Goal: Transaction & Acquisition: Purchase product/service

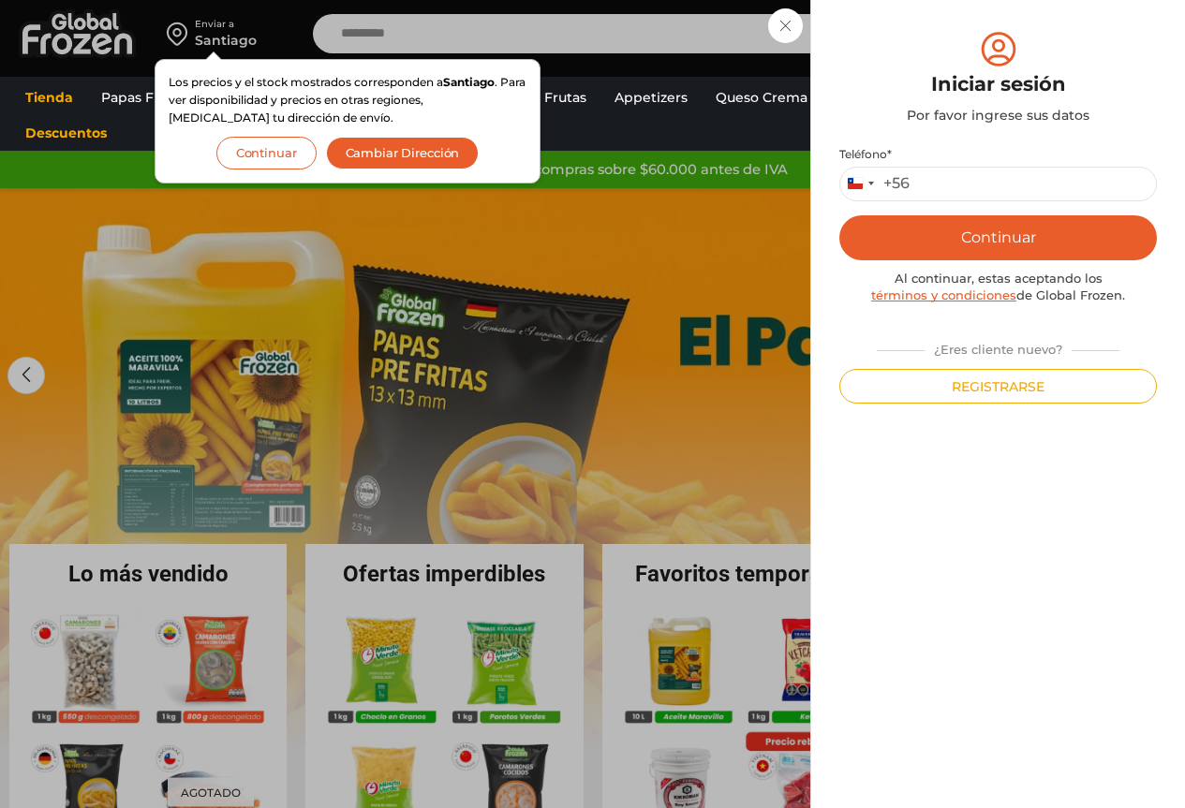
click at [266, 156] on button "Continuar" at bounding box center [266, 153] width 100 height 33
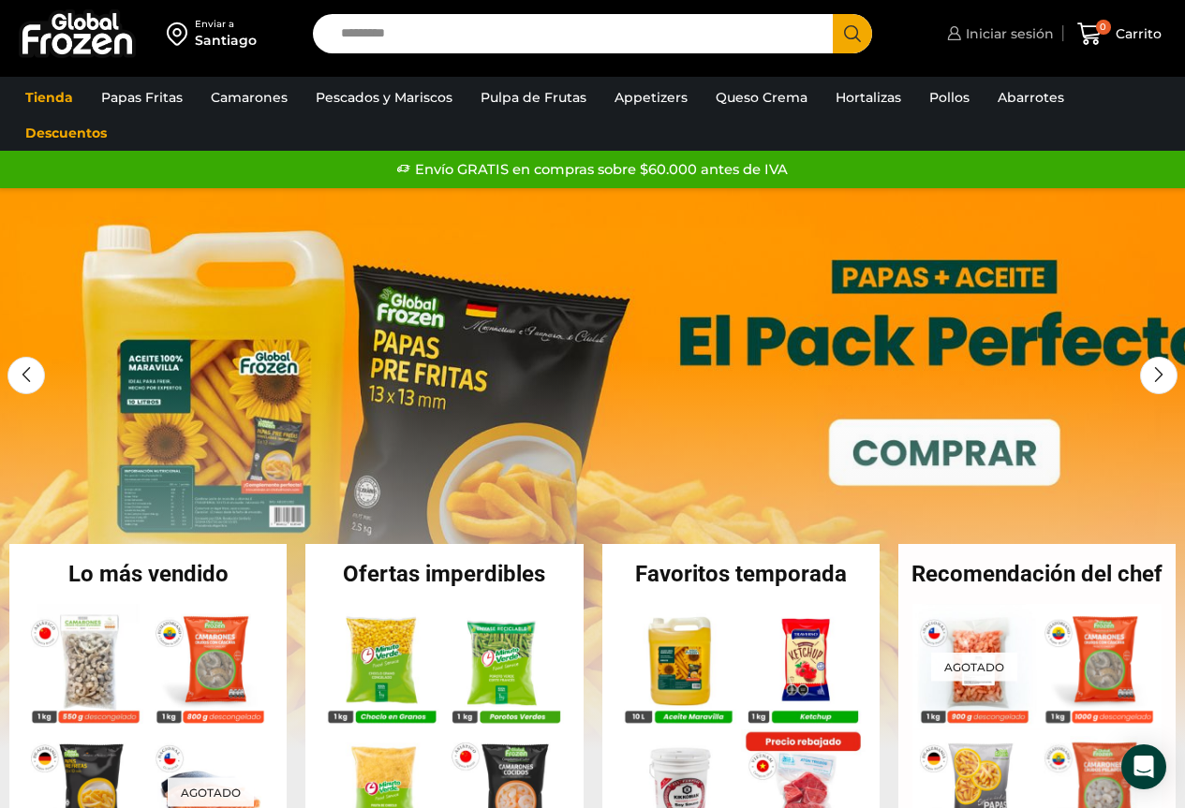
click at [1017, 35] on span "Iniciar sesión" at bounding box center [1007, 33] width 93 height 19
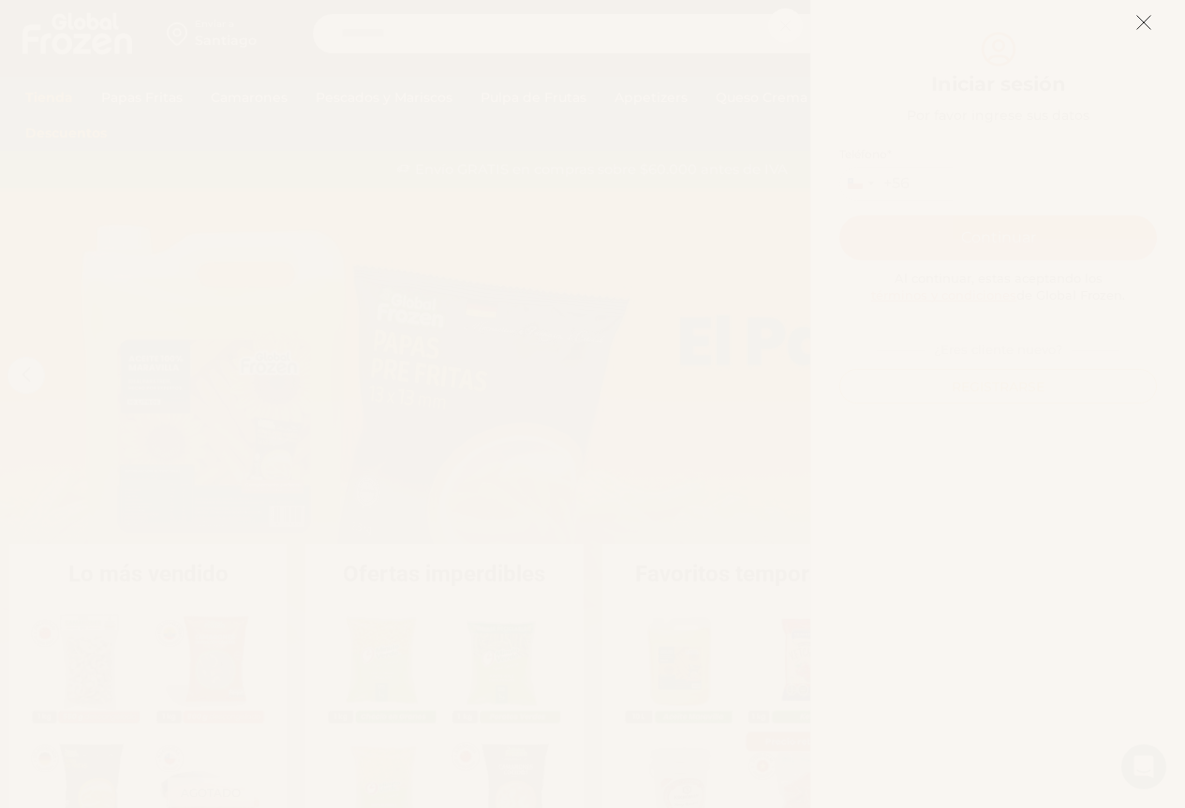
click at [1146, 25] on line at bounding box center [1143, 22] width 13 height 13
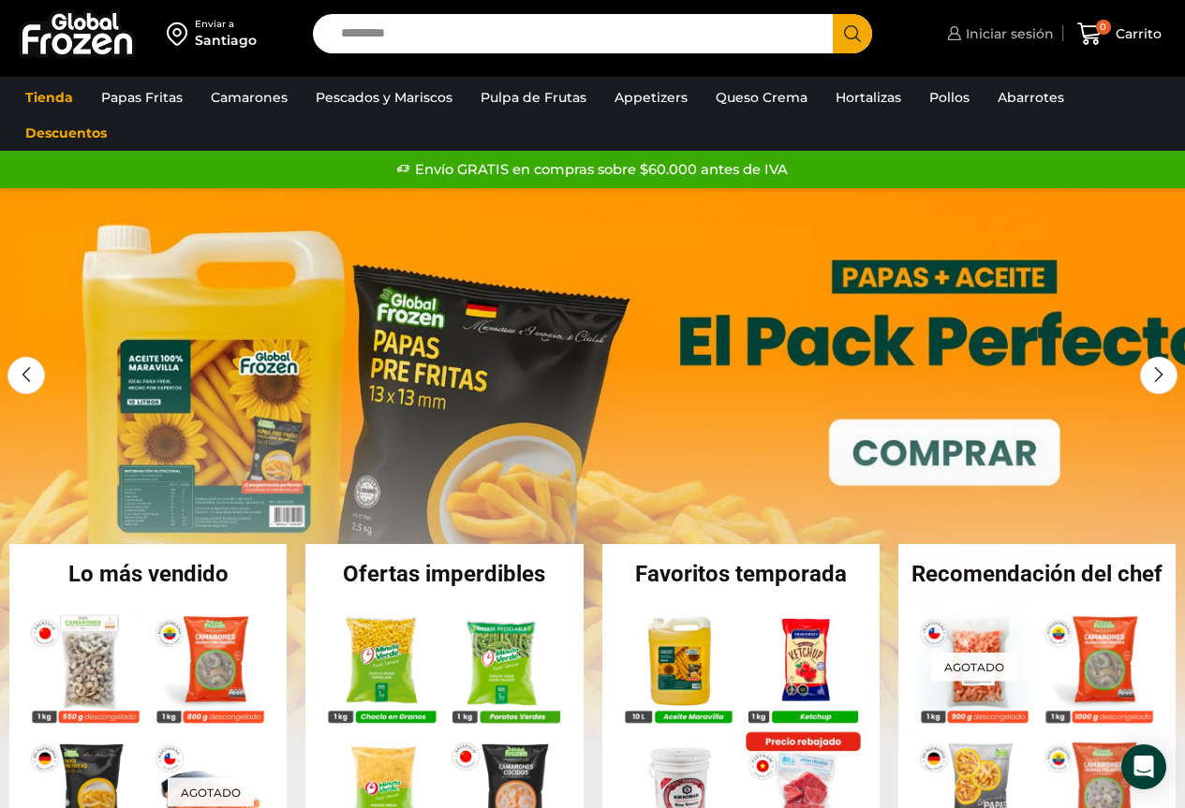
click at [1007, 33] on span "Iniciar sesión" at bounding box center [1007, 33] width 93 height 19
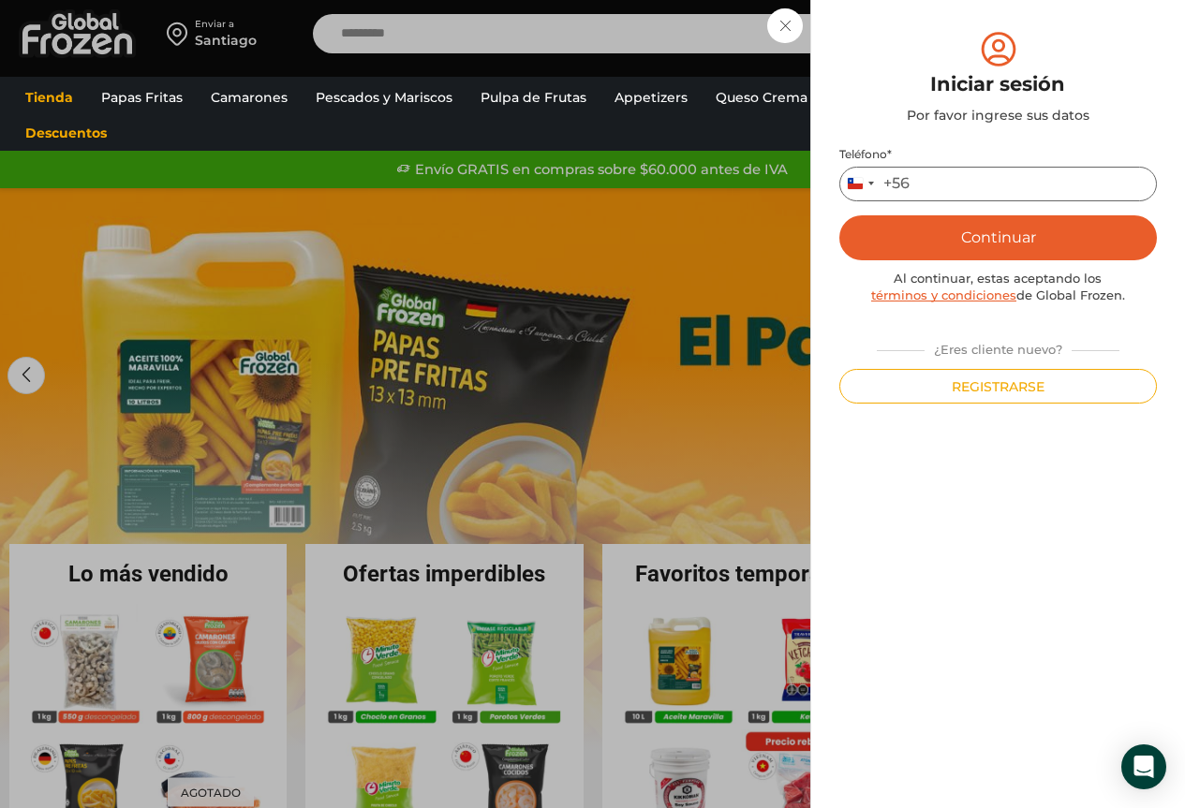
click at [955, 188] on input "Teléfono *" at bounding box center [997, 184] width 317 height 35
type input "*********"
click at [953, 225] on button "Continuar" at bounding box center [997, 237] width 317 height 45
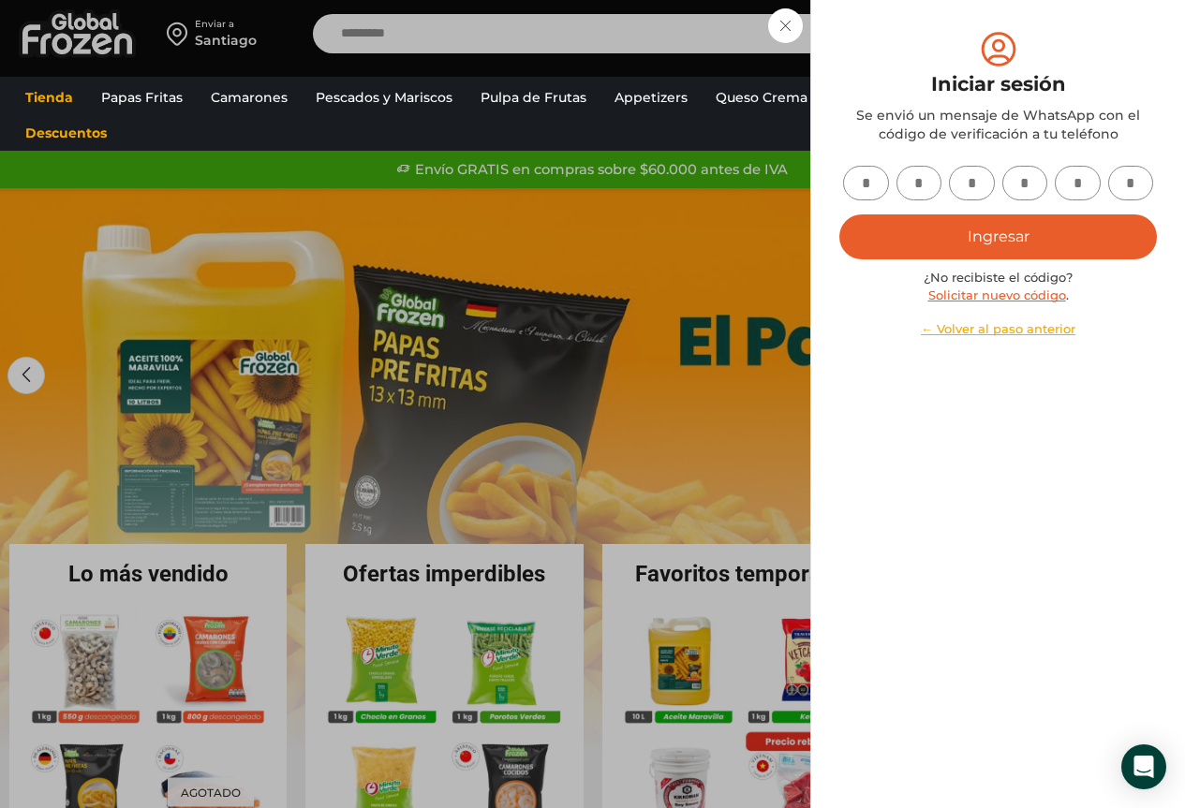
click at [877, 190] on input "text" at bounding box center [866, 183] width 46 height 35
type input "*"
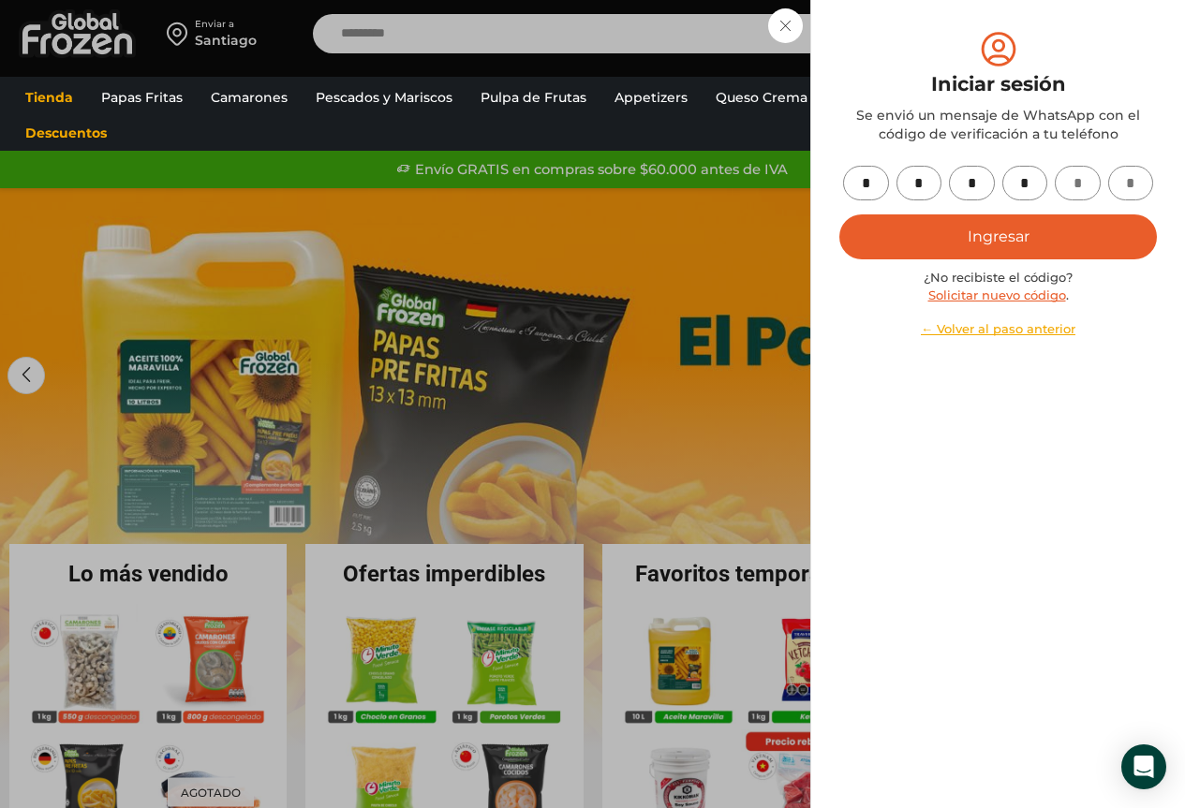
type input "*"
click at [884, 245] on button "Ingresar" at bounding box center [997, 236] width 317 height 45
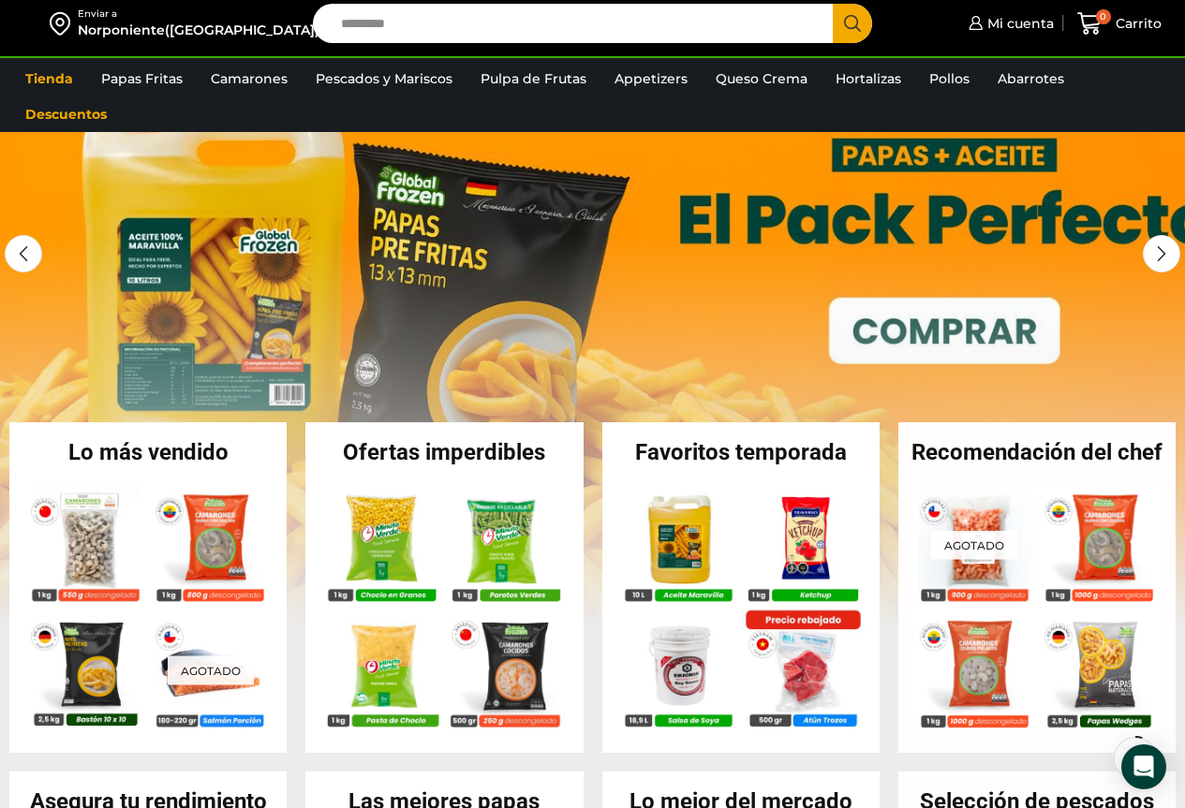
scroll to position [94, 0]
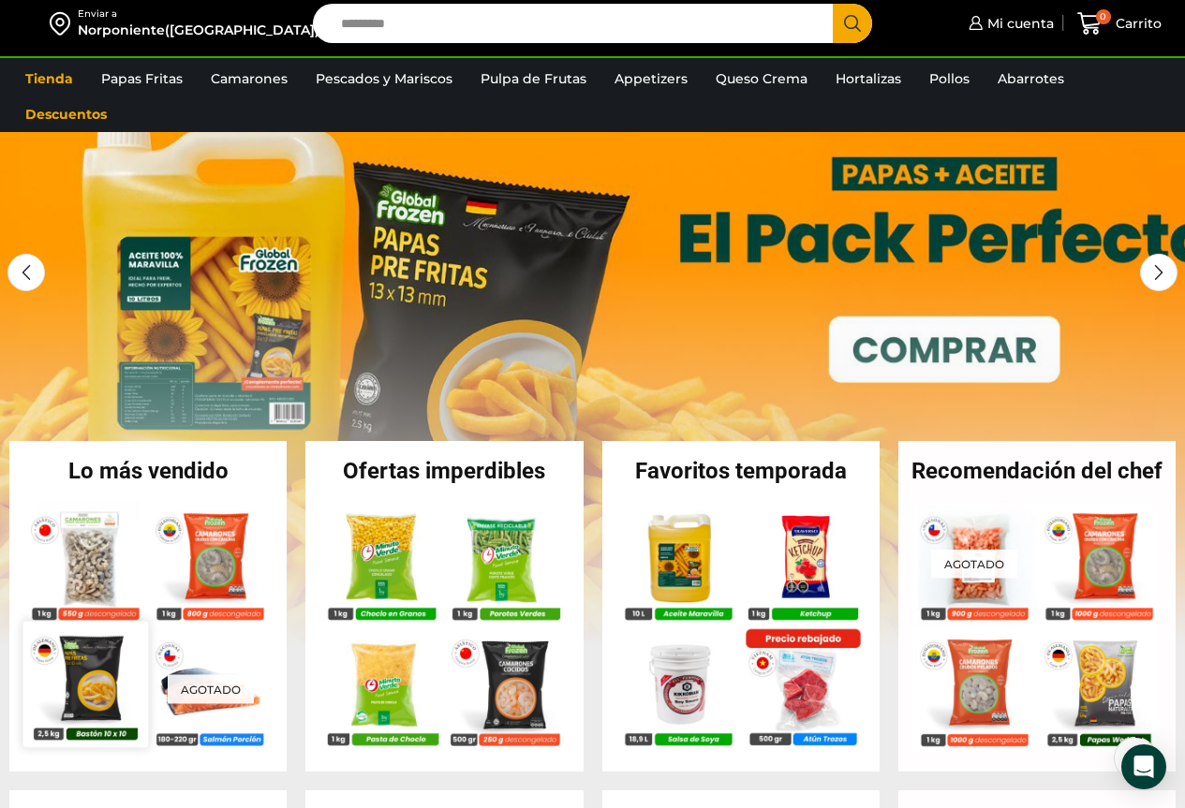
click at [85, 684] on img at bounding box center [85, 684] width 125 height 125
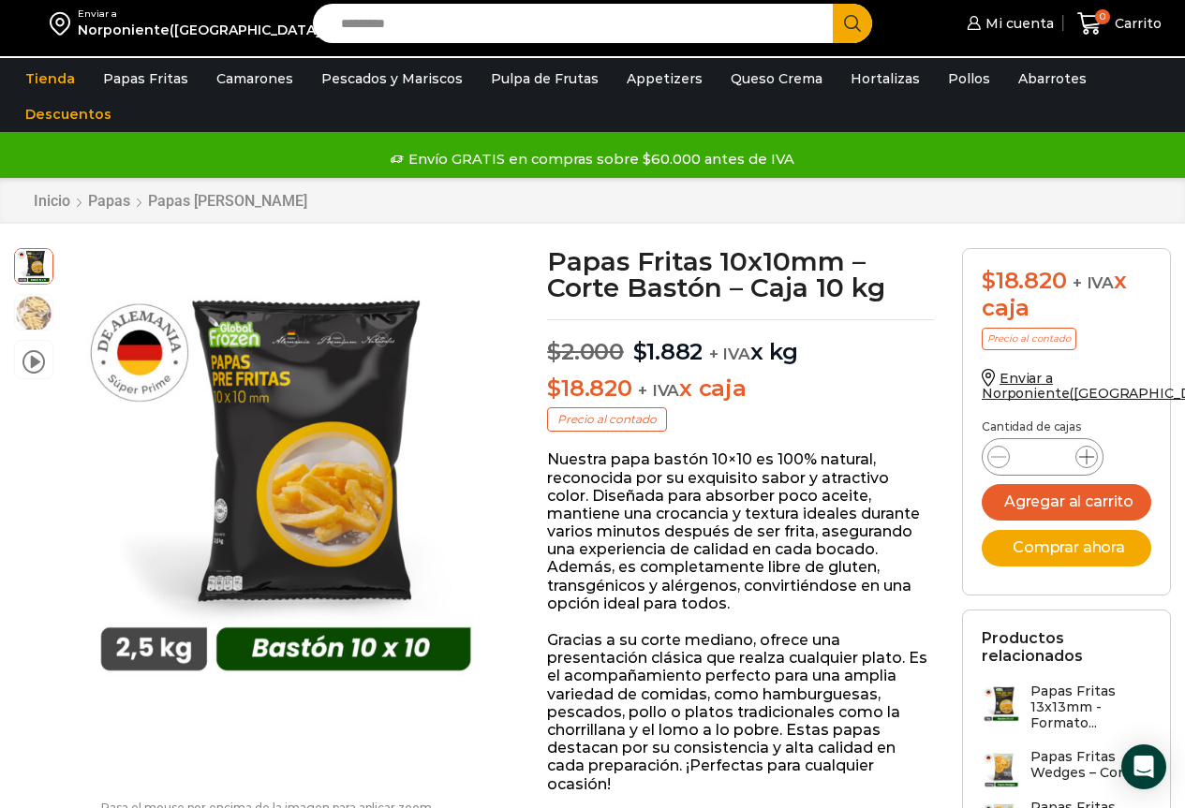
click at [1078, 453] on span at bounding box center [1086, 457] width 22 height 22
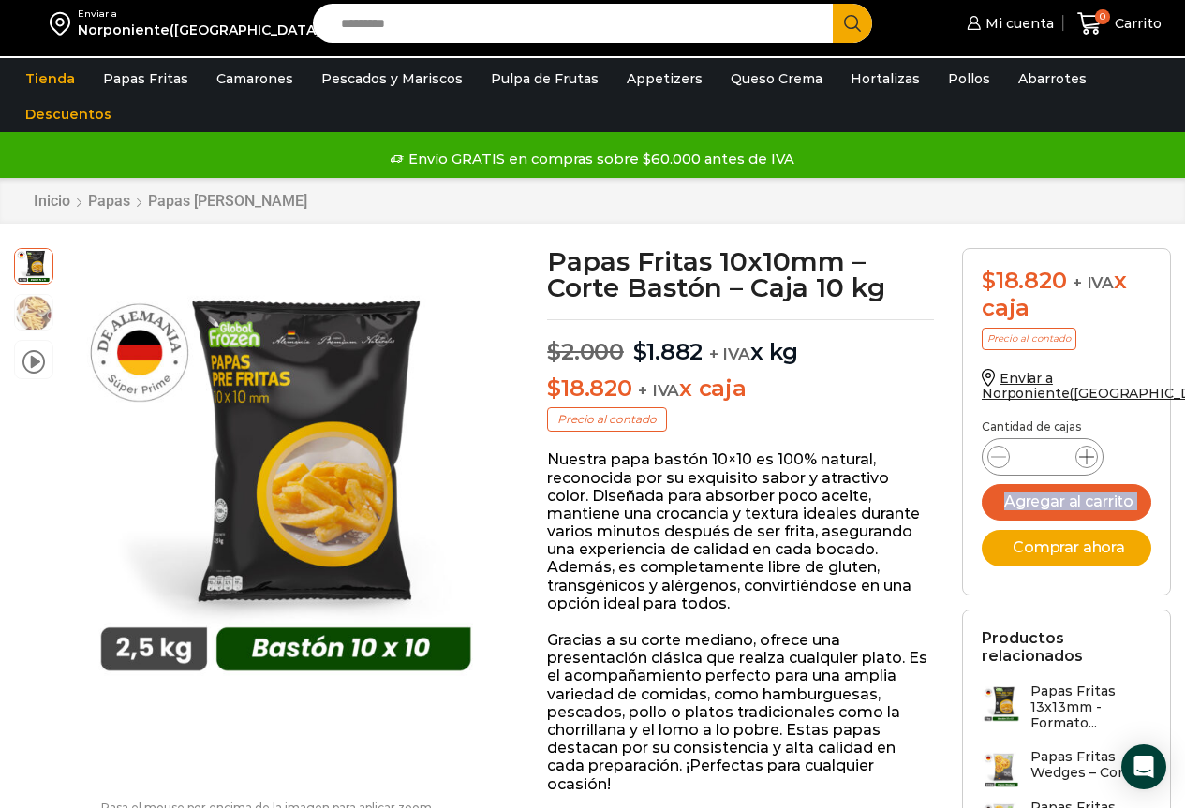
click at [1078, 453] on span at bounding box center [1086, 457] width 22 height 22
type input "**"
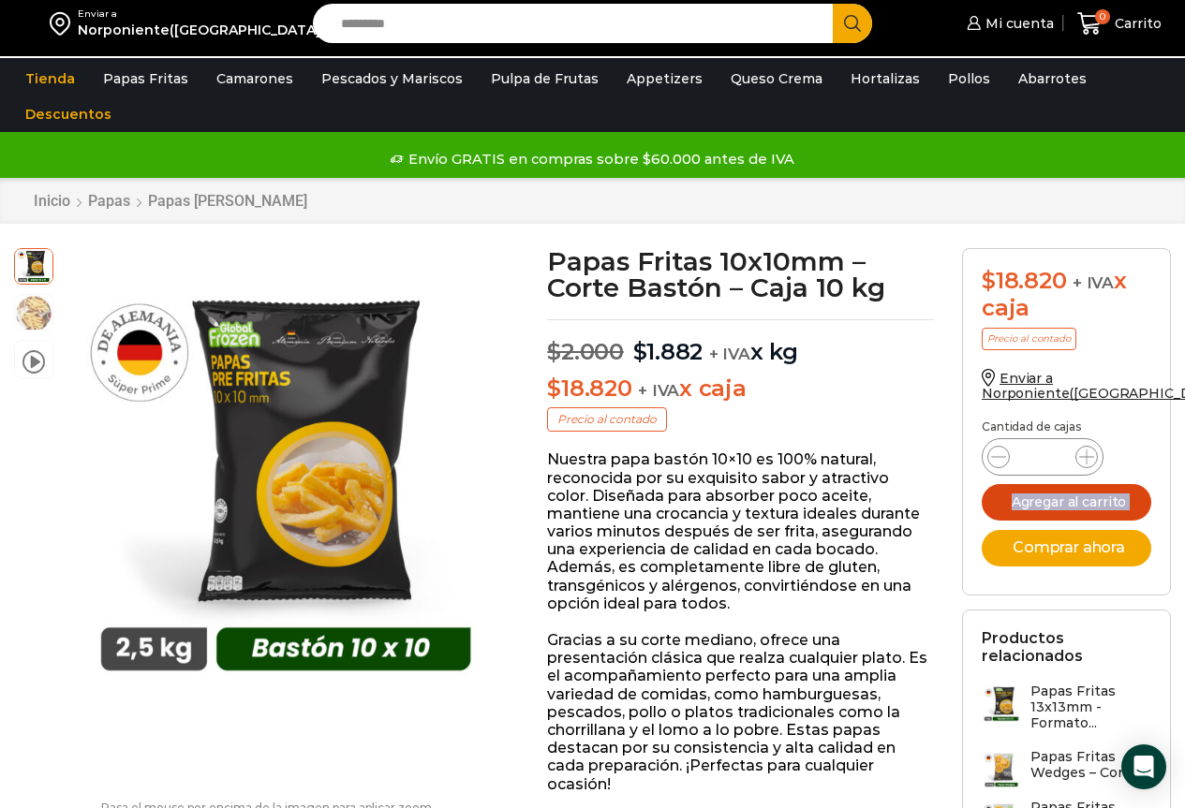
click at [1070, 495] on button "Agregar al carrito" at bounding box center [1066, 502] width 170 height 37
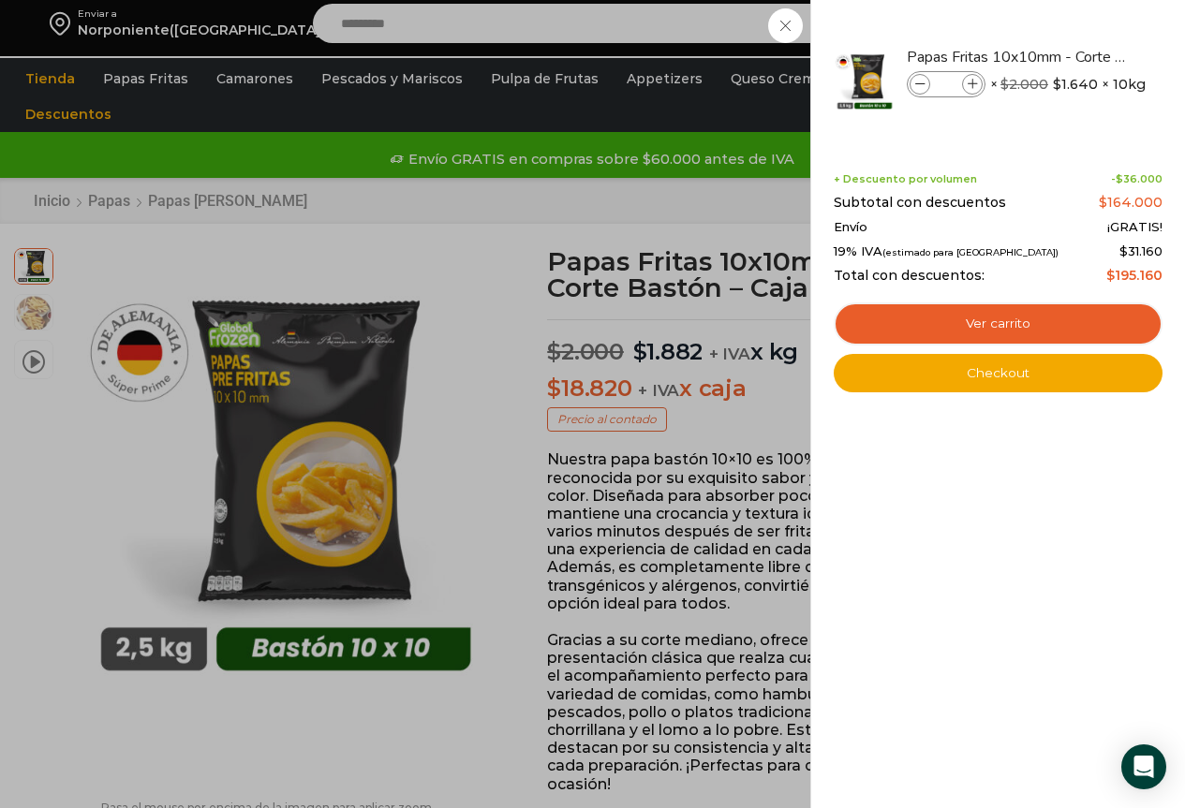
click at [1072, 46] on div "10 Carrito 10 10 Shopping Cart" at bounding box center [1119, 24] width 94 height 44
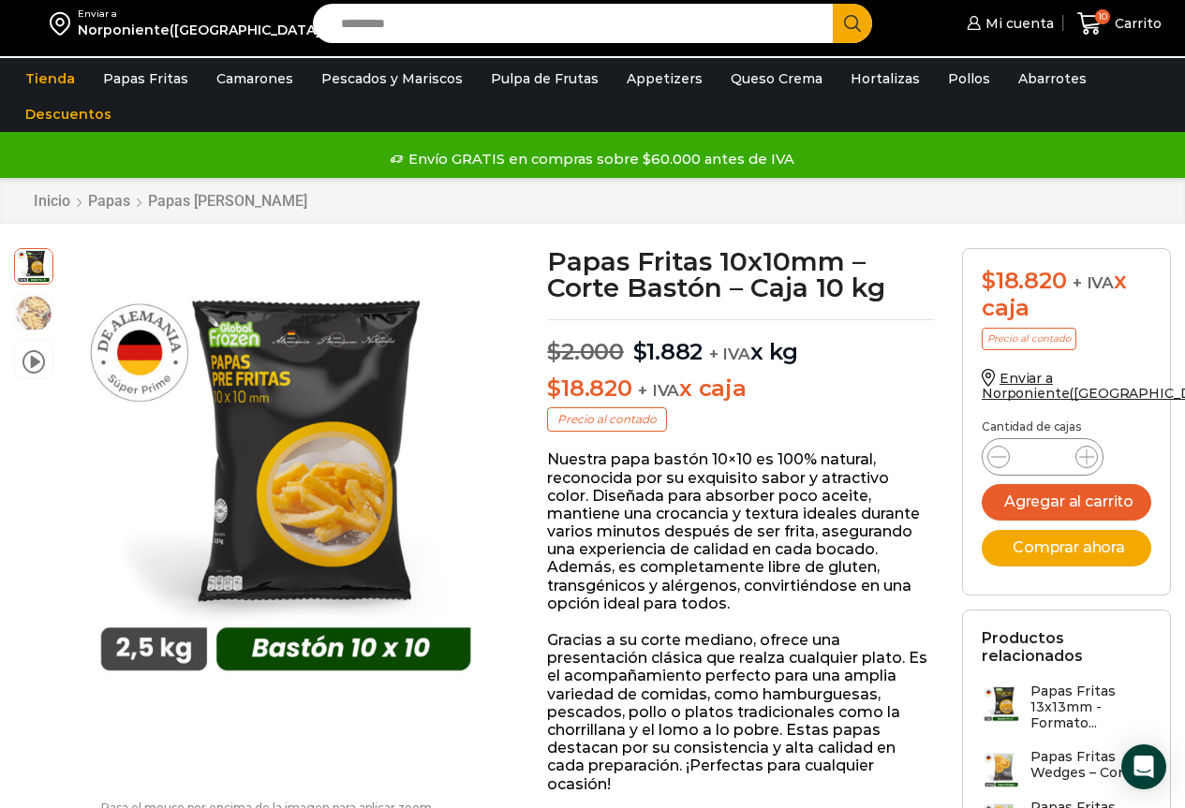
click at [454, 37] on input "Search input" at bounding box center [578, 23] width 493 height 39
type input "**********"
click at [833, 4] on button "Search" at bounding box center [852, 23] width 39 height 39
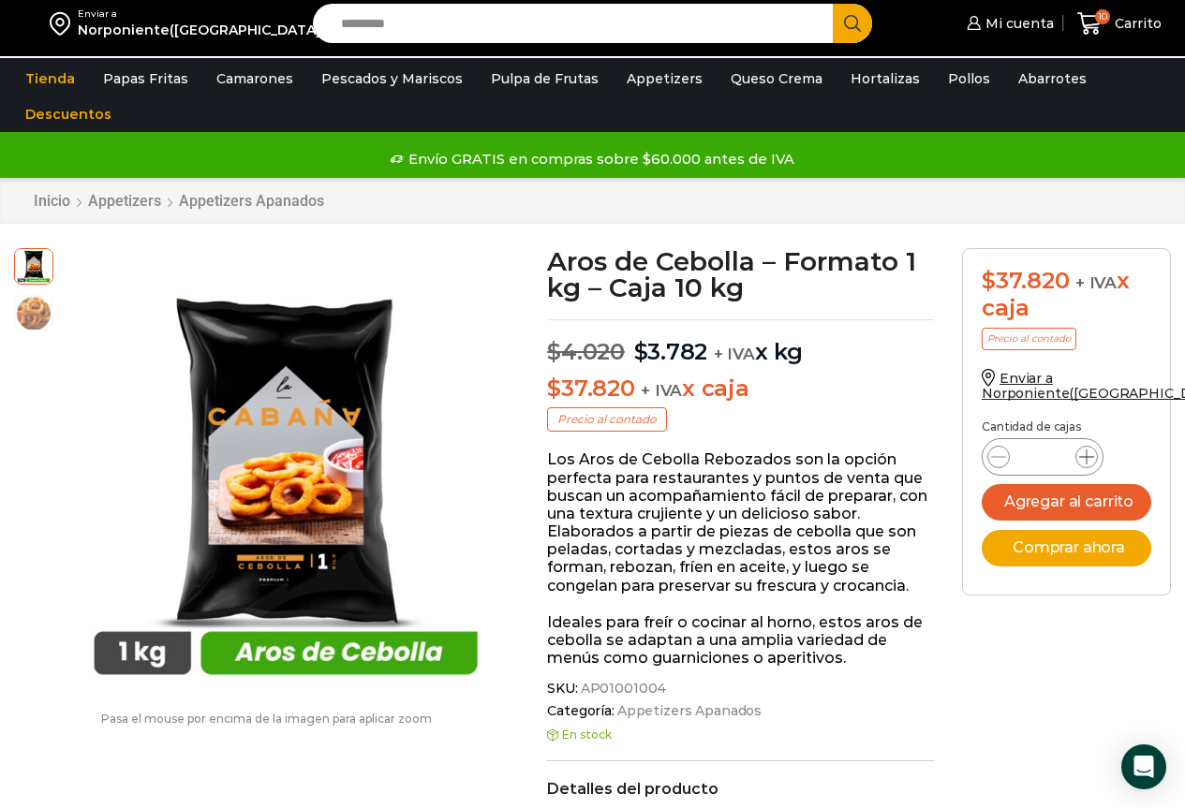
click at [1085, 451] on icon at bounding box center [1086, 457] width 15 height 15
type input "*"
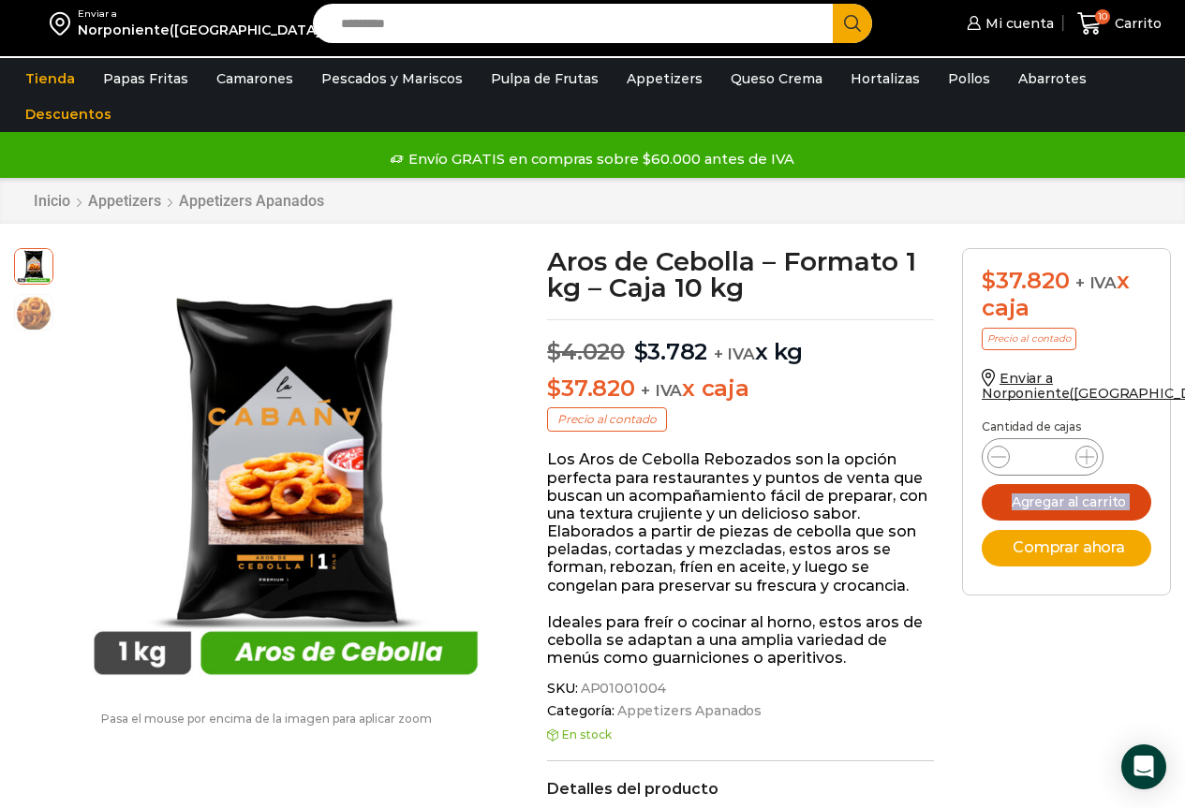
click at [1053, 507] on button "Agregar al carrito" at bounding box center [1066, 502] width 170 height 37
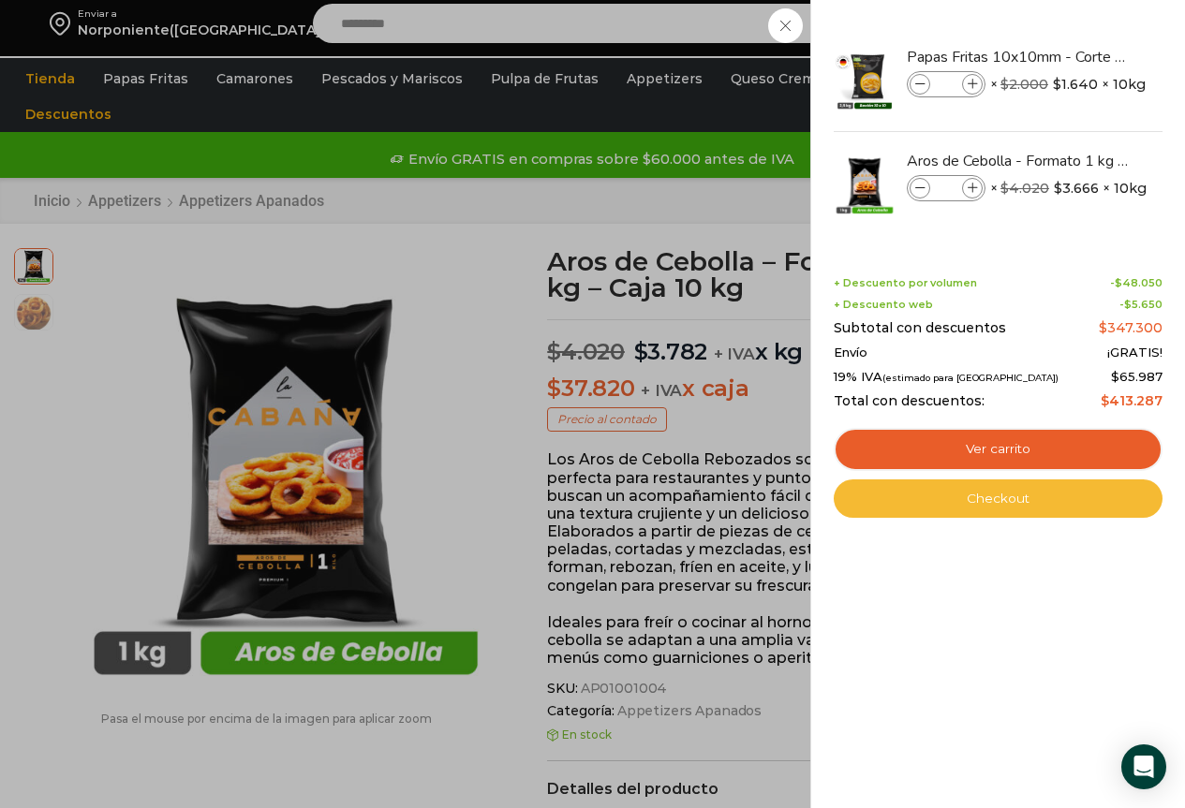
click at [950, 497] on link "Checkout" at bounding box center [997, 498] width 329 height 39
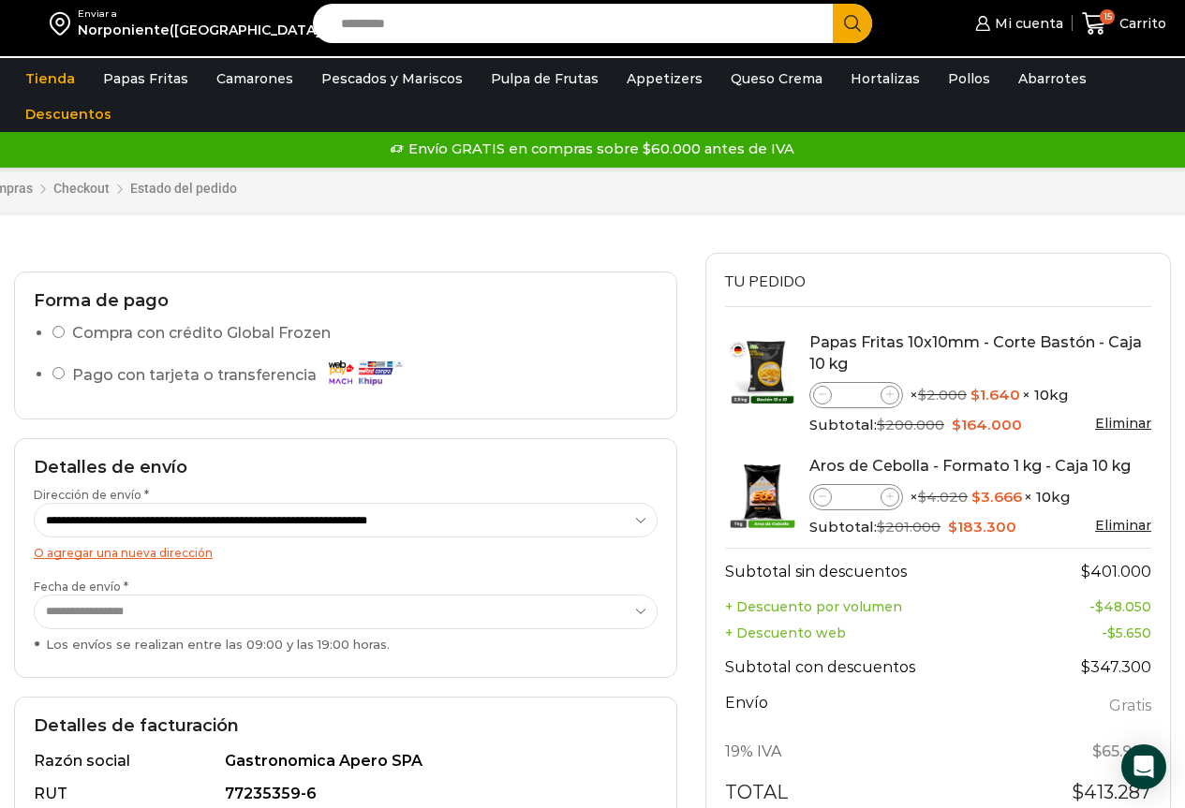
click at [19, 24] on img at bounding box center [19, 24] width 0 height 0
click at [1042, 18] on span "Mi cuenta" at bounding box center [1026, 23] width 73 height 19
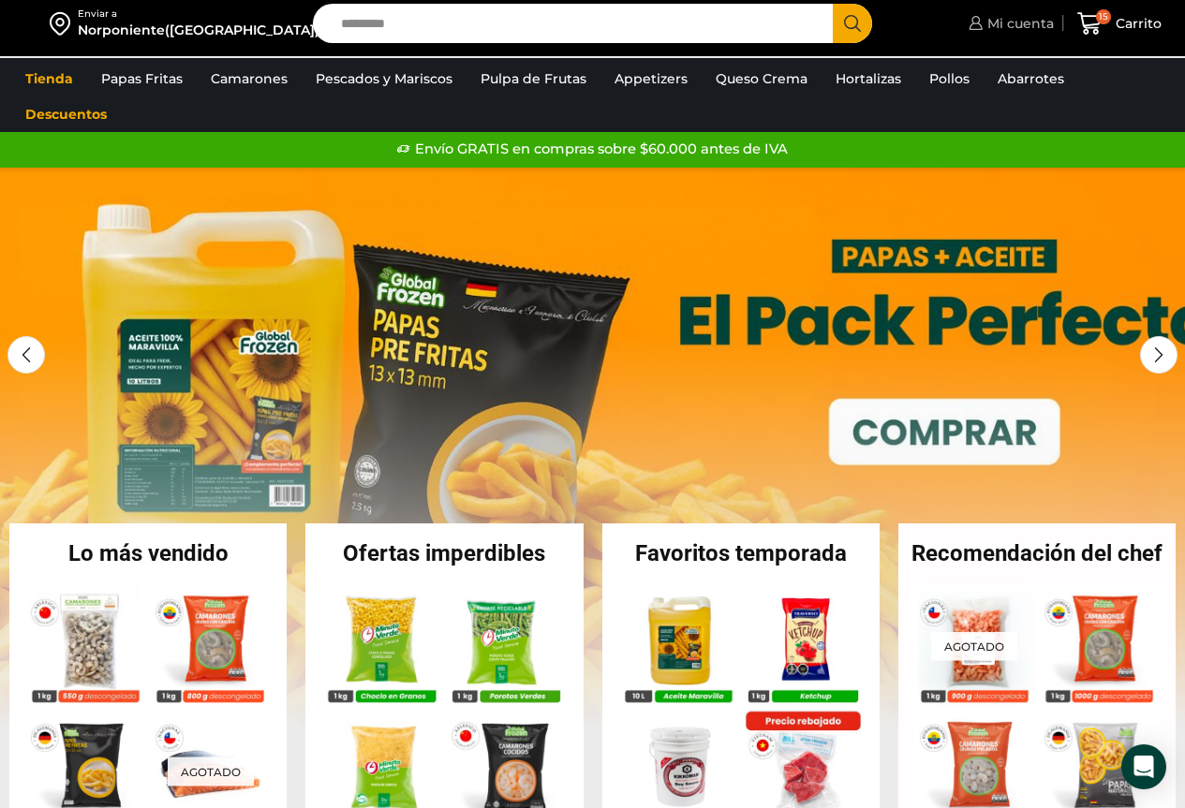
click at [1032, 22] on span "Mi cuenta" at bounding box center [1017, 23] width 71 height 19
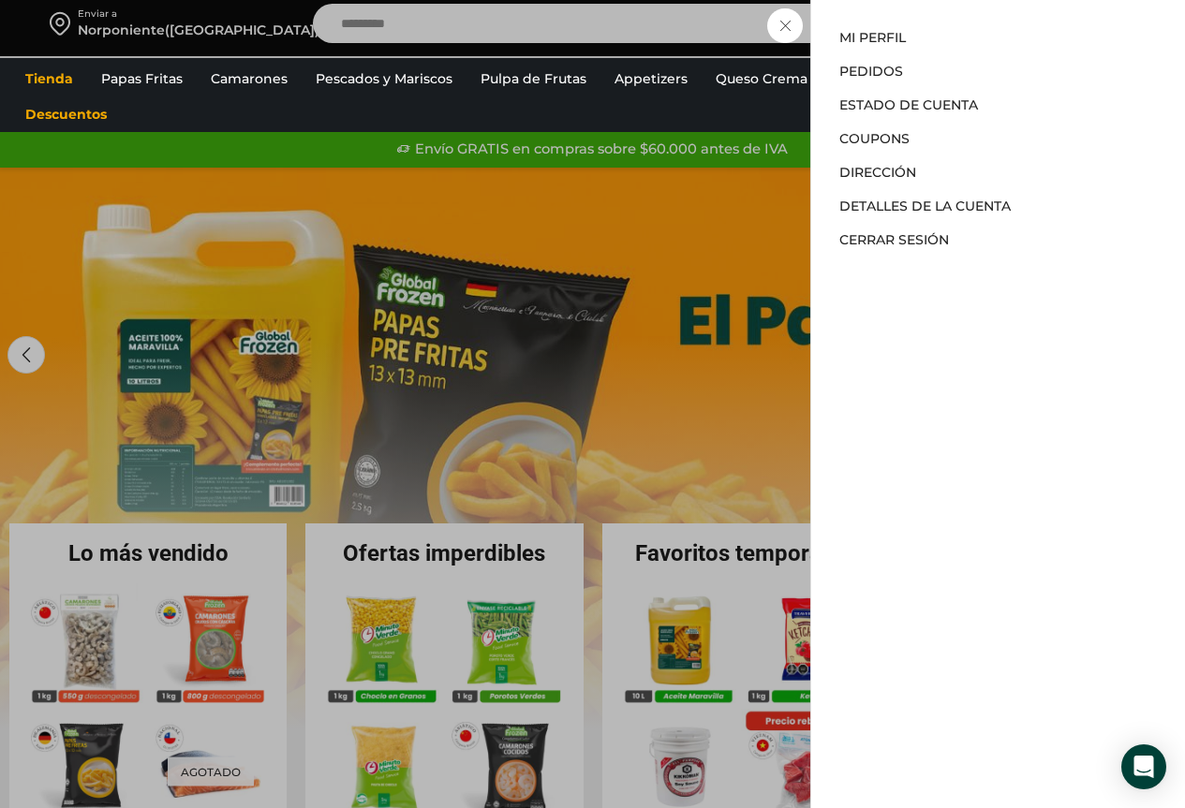
click at [863, 126] on li "Coupons" at bounding box center [997, 139] width 317 height 34
click at [863, 139] on link "Coupons" at bounding box center [874, 138] width 70 height 17
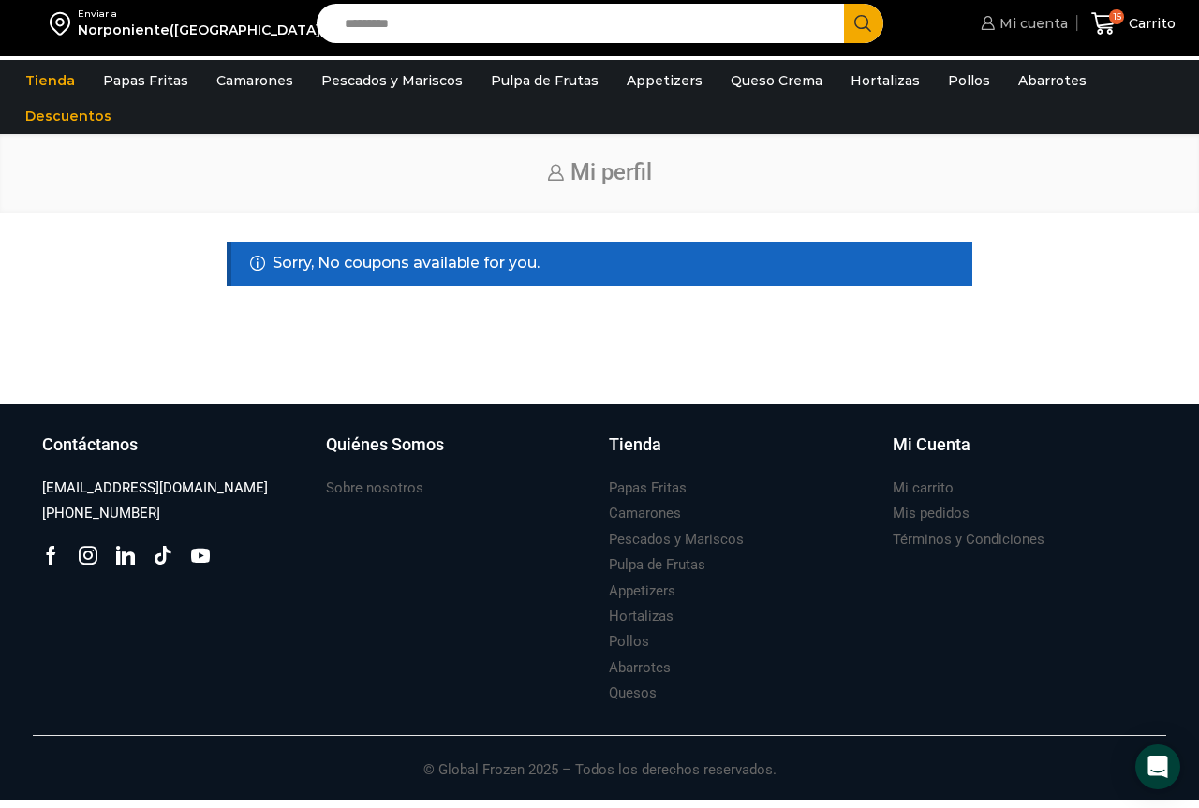
click at [1034, 18] on span "Mi cuenta" at bounding box center [1031, 23] width 73 height 19
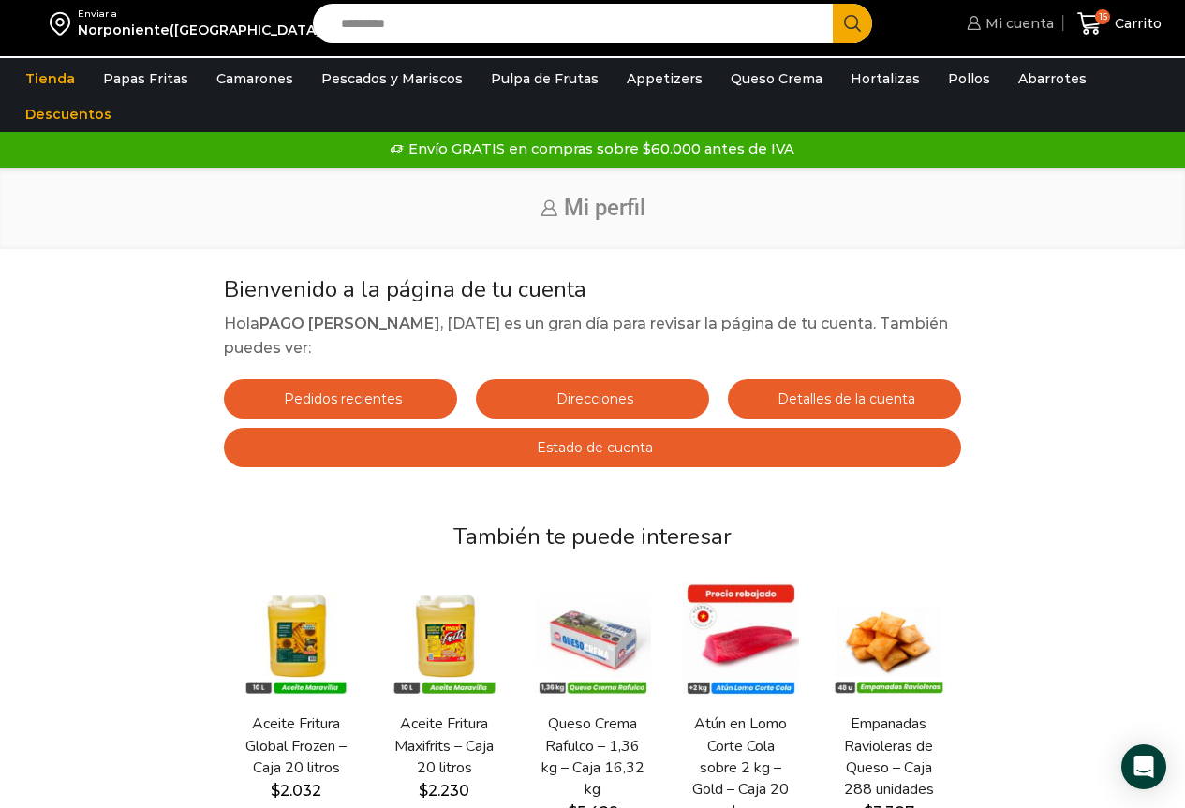
click at [1012, 29] on span "Mi cuenta" at bounding box center [1017, 23] width 73 height 19
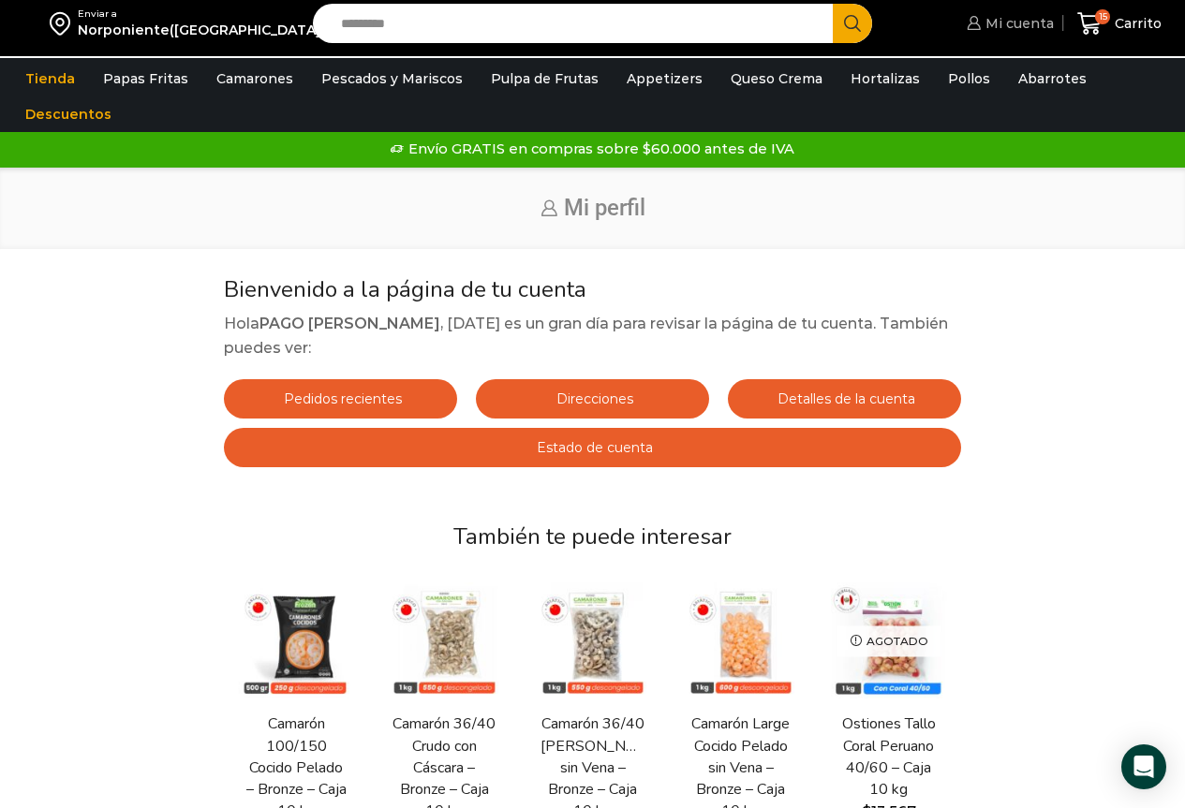
click at [1001, 25] on span "Mi cuenta" at bounding box center [1017, 23] width 73 height 19
click at [1126, 23] on span "Carrito" at bounding box center [1136, 23] width 52 height 19
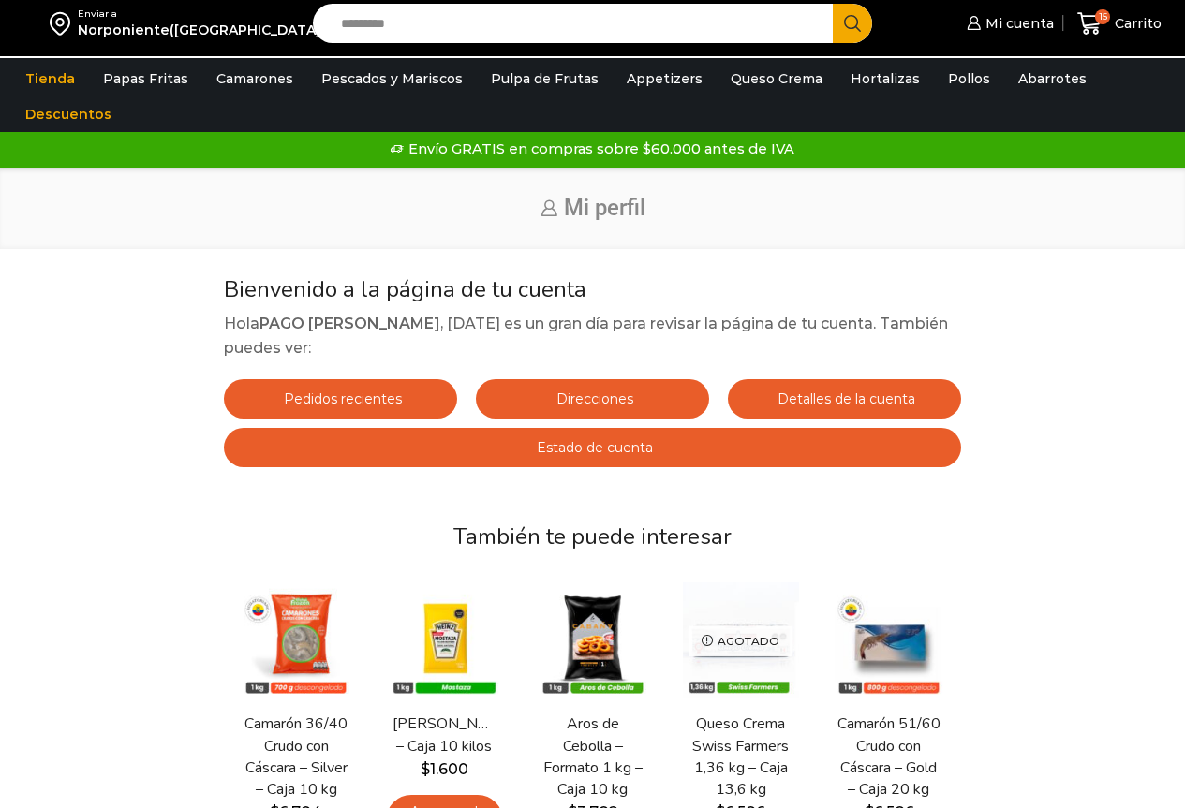
click at [1127, 23] on span "Carrito" at bounding box center [1136, 23] width 52 height 19
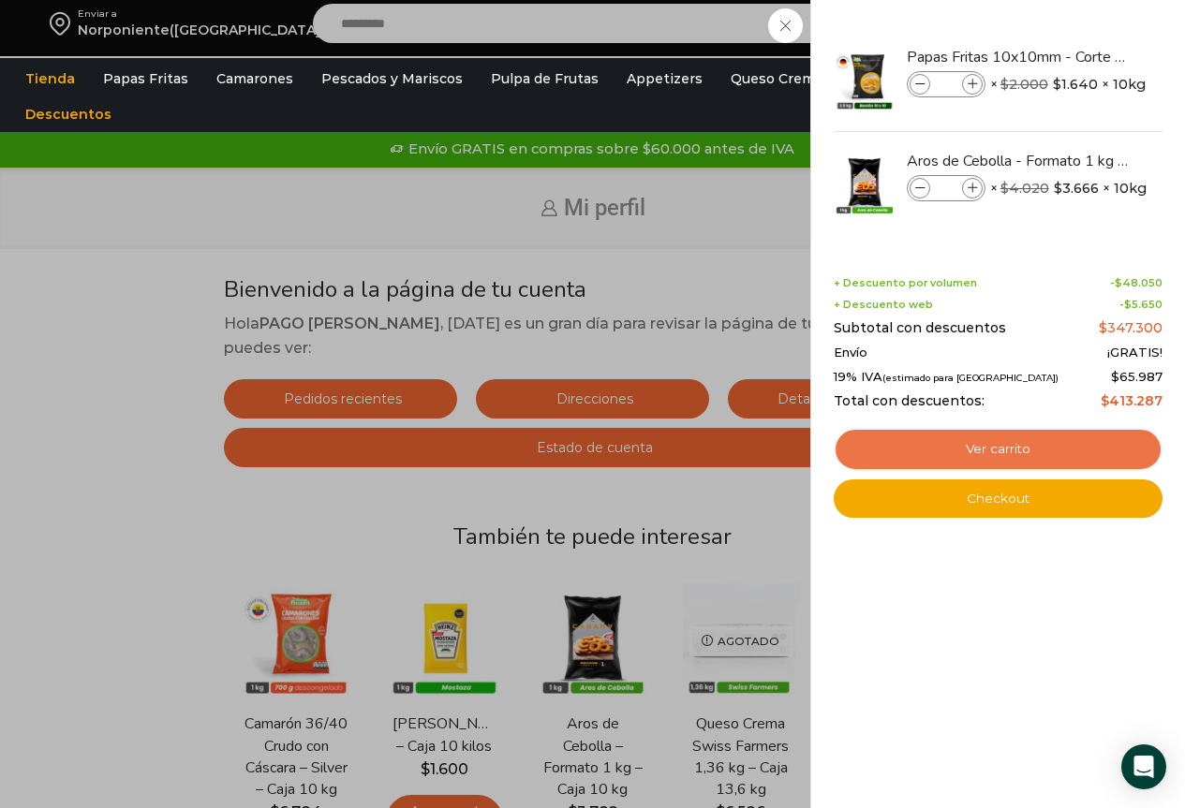
click at [1014, 443] on link "Ver carrito" at bounding box center [997, 449] width 329 height 43
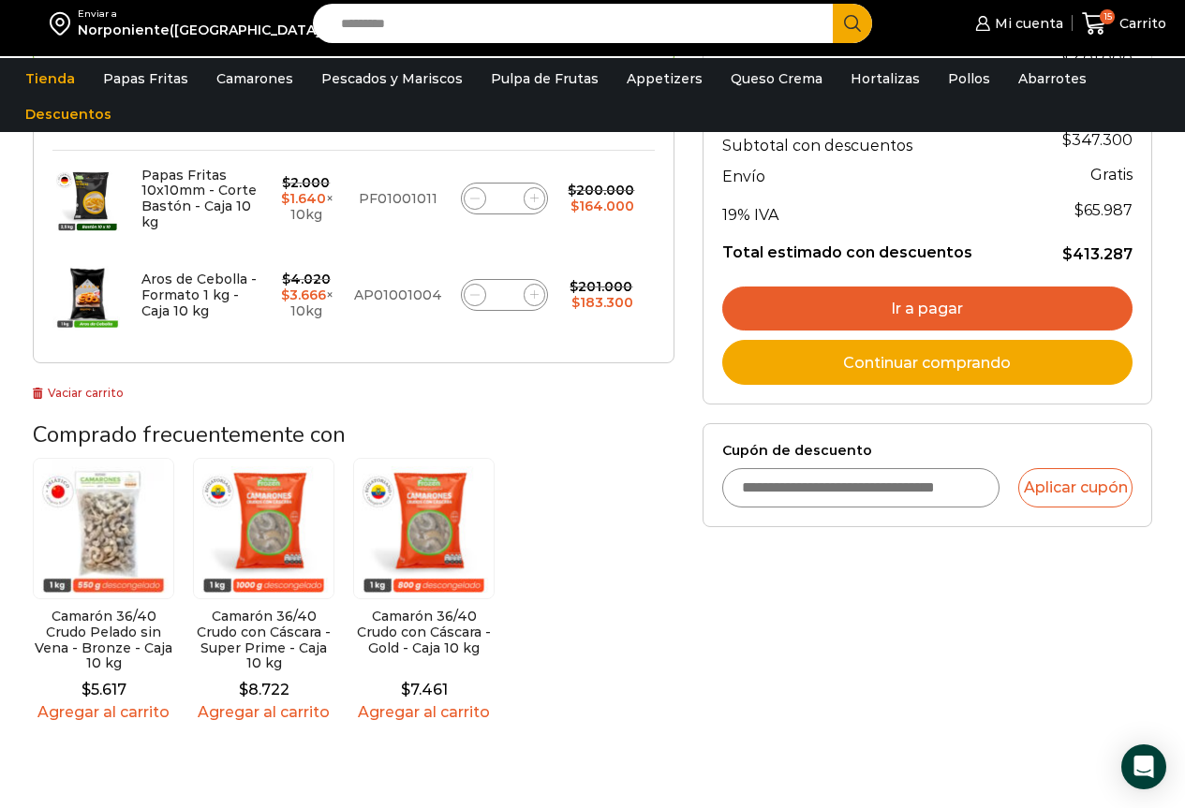
scroll to position [375, 0]
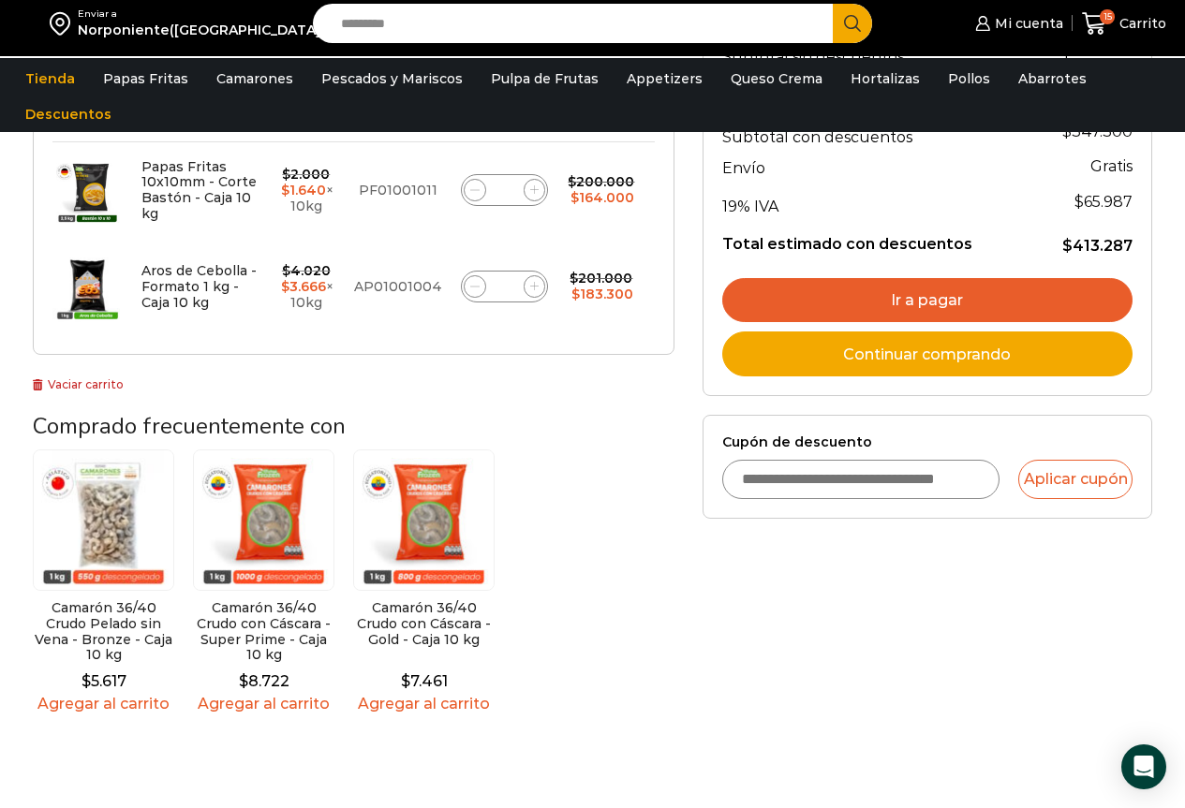
click at [794, 469] on input "Cupón de descuento" at bounding box center [861, 479] width 278 height 39
click at [801, 477] on input "Cupón de descuento" at bounding box center [861, 479] width 278 height 39
click at [890, 481] on input "Cupón de descuento" at bounding box center [861, 479] width 278 height 39
click at [888, 481] on input "Cupón de descuento" at bounding box center [861, 479] width 278 height 39
click at [872, 478] on input "Cupón de descuento" at bounding box center [861, 479] width 278 height 39
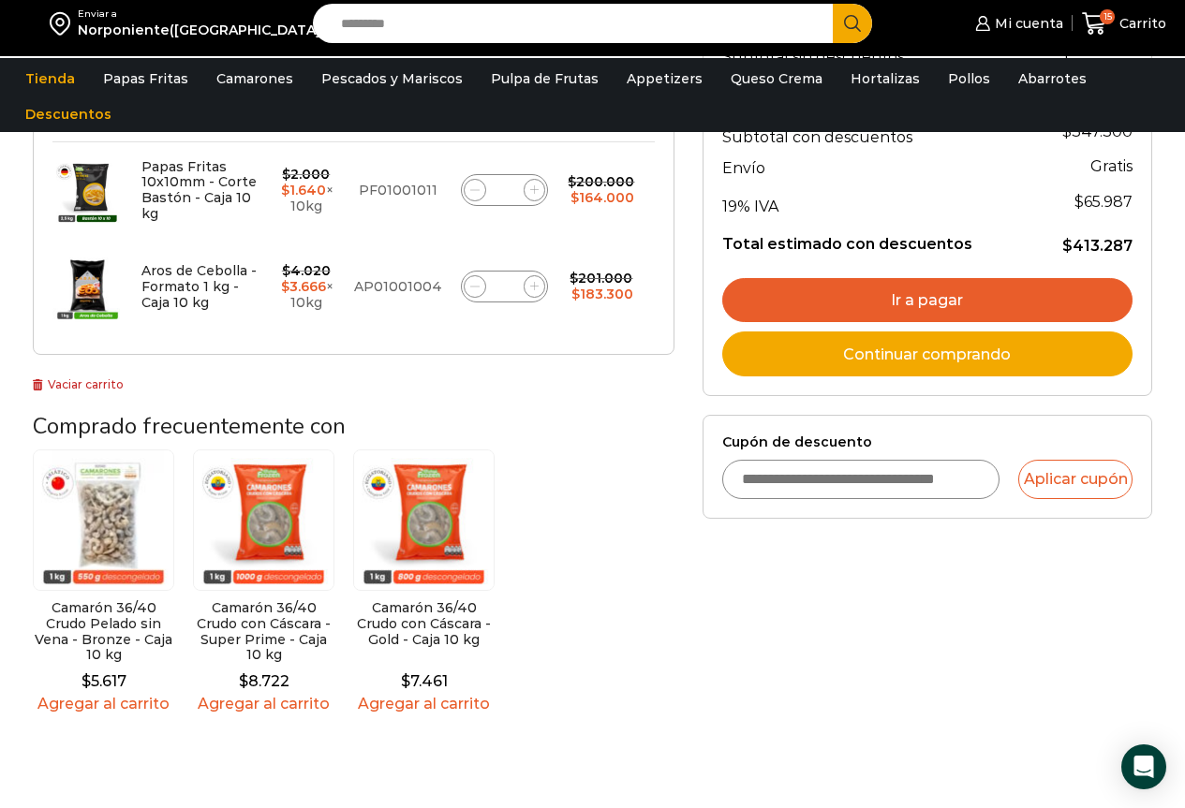
click at [19, 24] on img at bounding box center [19, 24] width 0 height 0
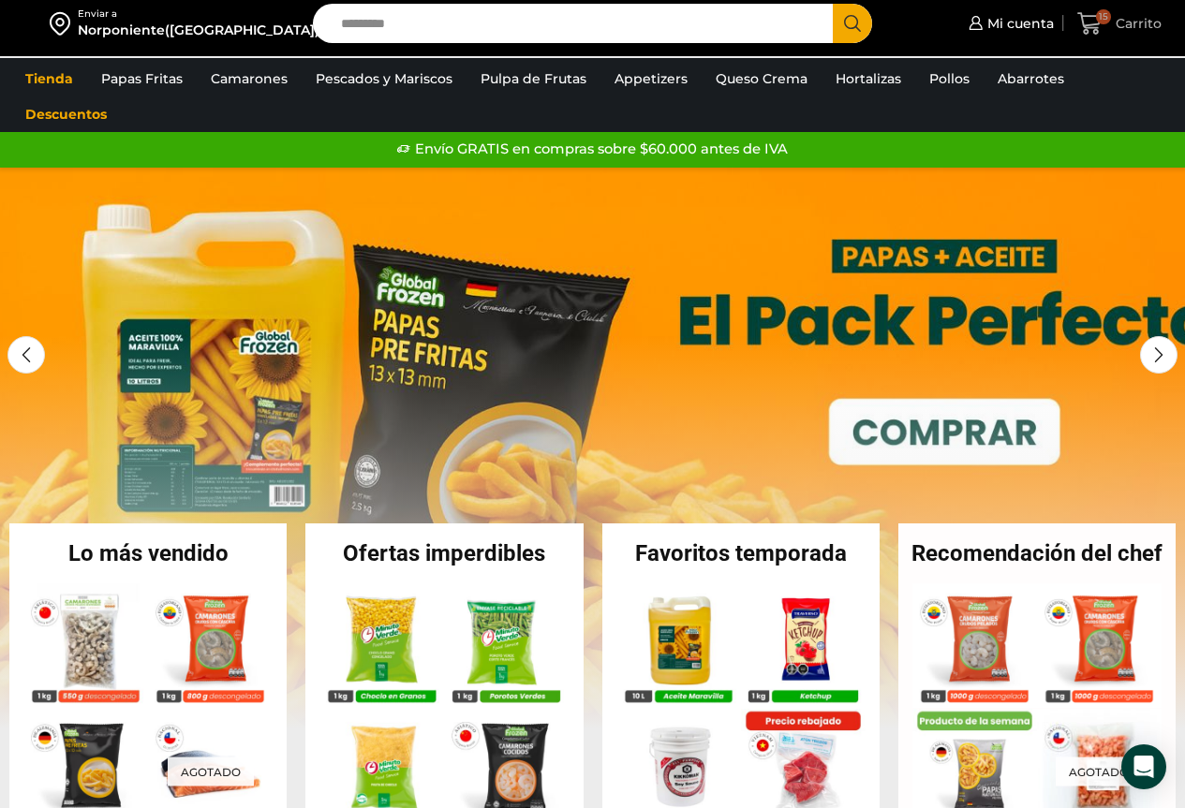
click at [1113, 23] on span "Carrito" at bounding box center [1136, 23] width 51 height 19
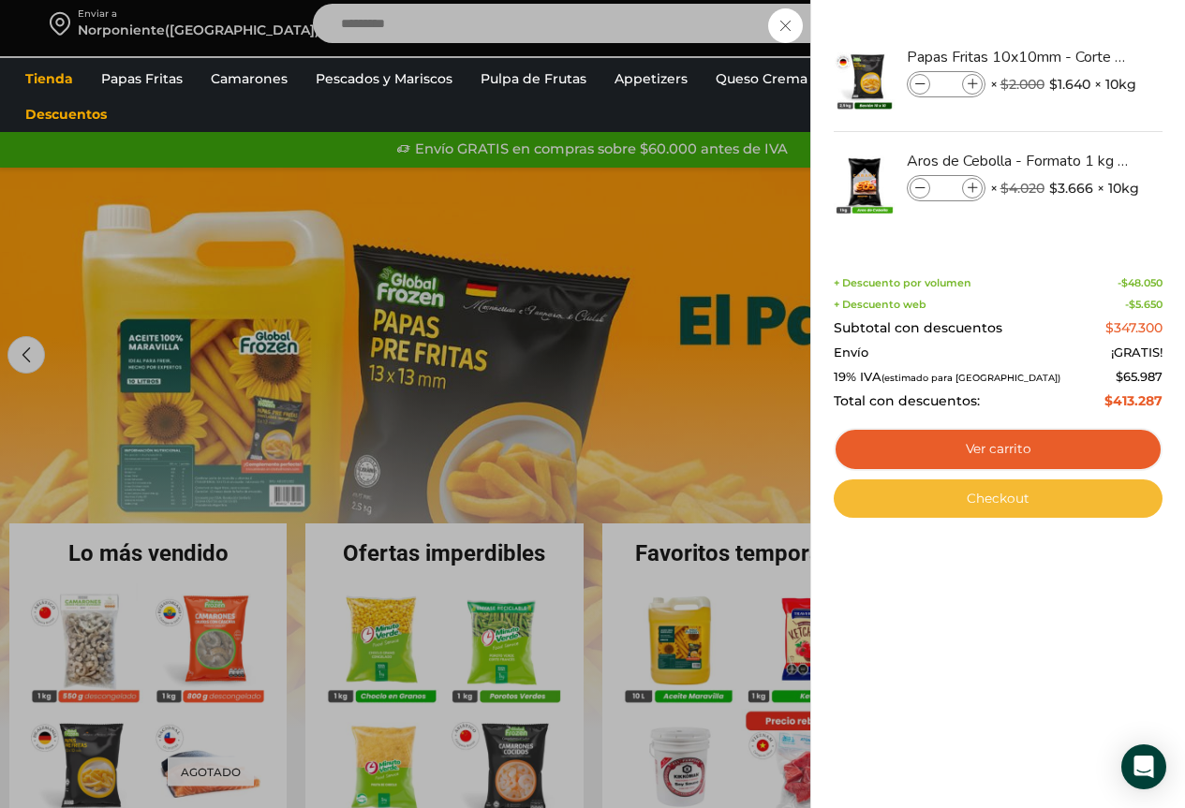
click at [1019, 512] on link "Checkout" at bounding box center [997, 498] width 329 height 39
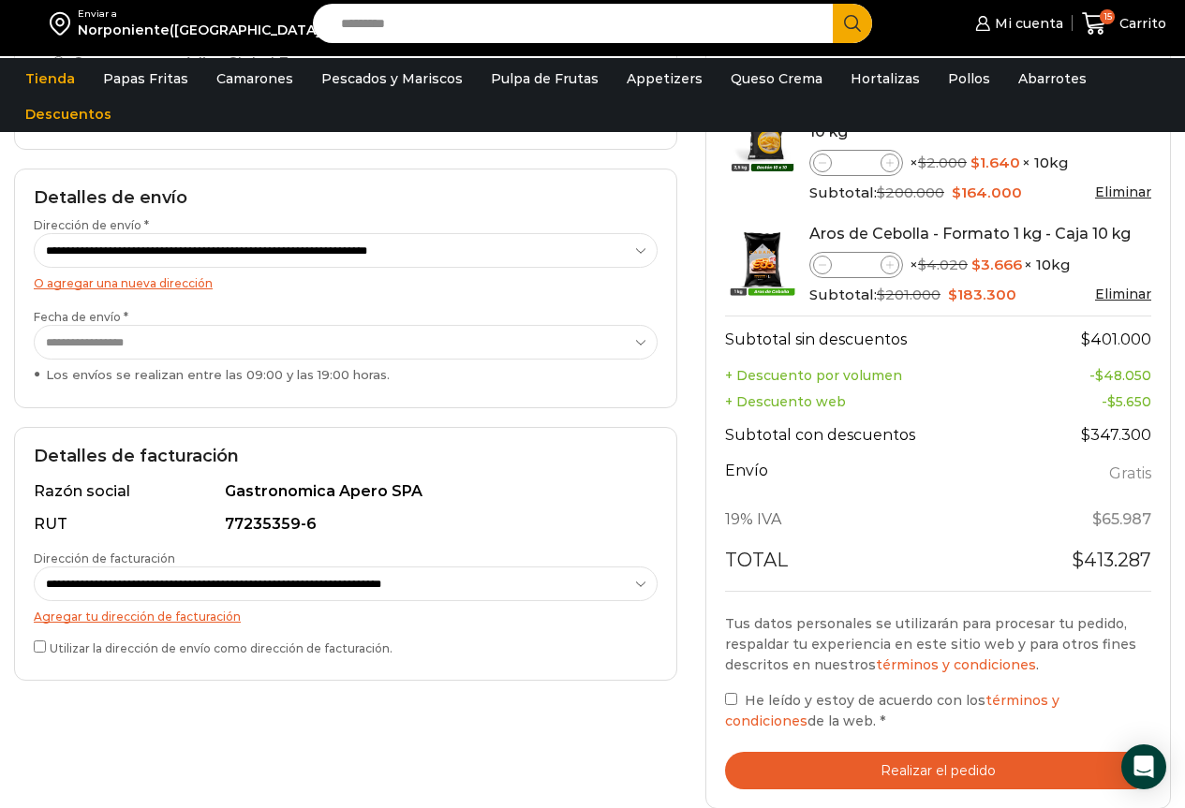
scroll to position [375, 0]
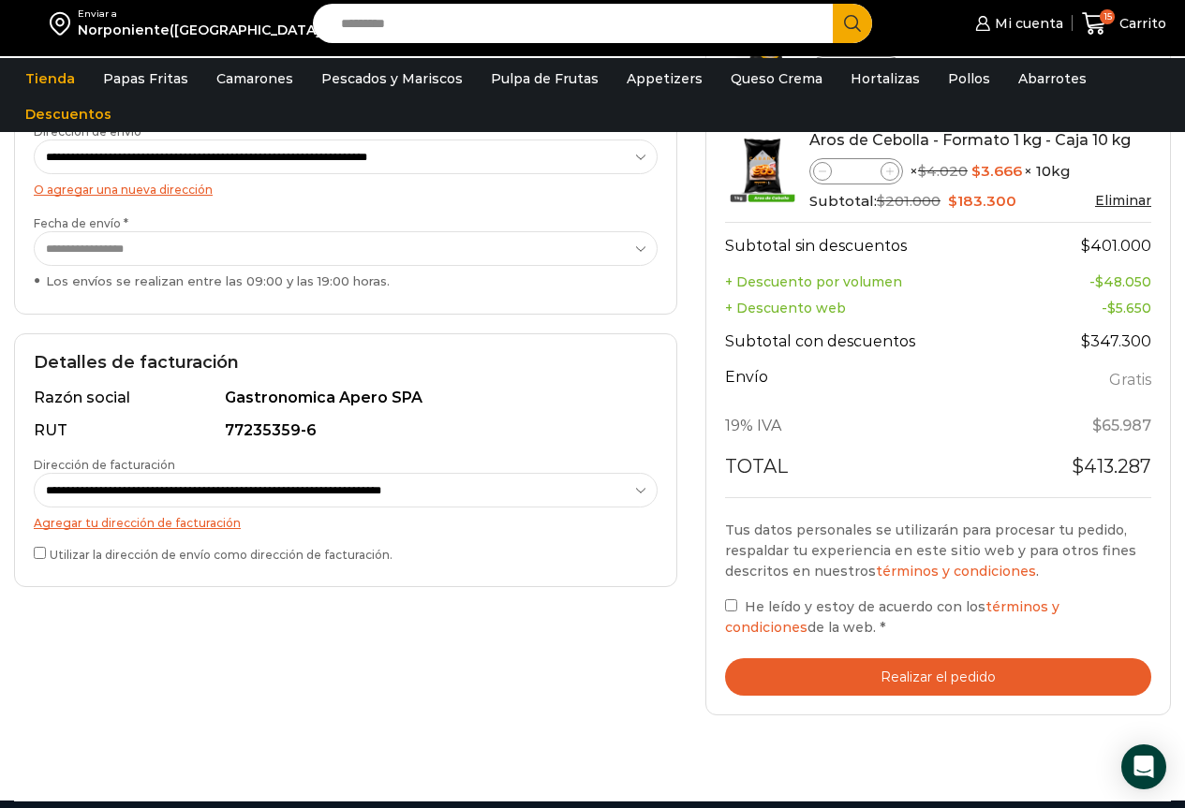
click at [907, 684] on button "Realizar el pedido" at bounding box center [938, 677] width 426 height 38
